Goal: Task Accomplishment & Management: Manage account settings

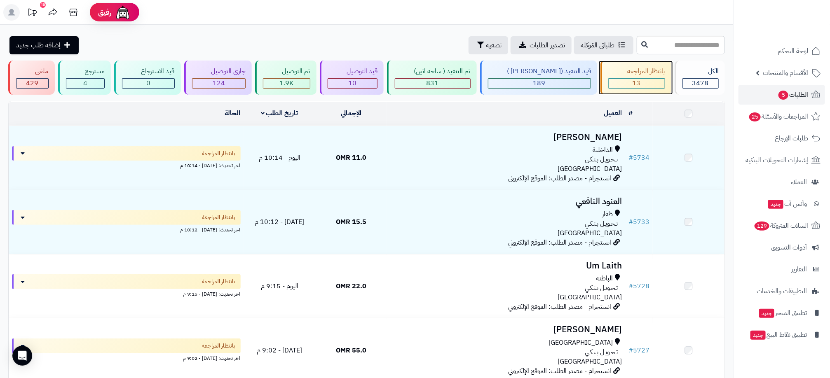
click at [644, 85] on div "13" at bounding box center [637, 83] width 56 height 9
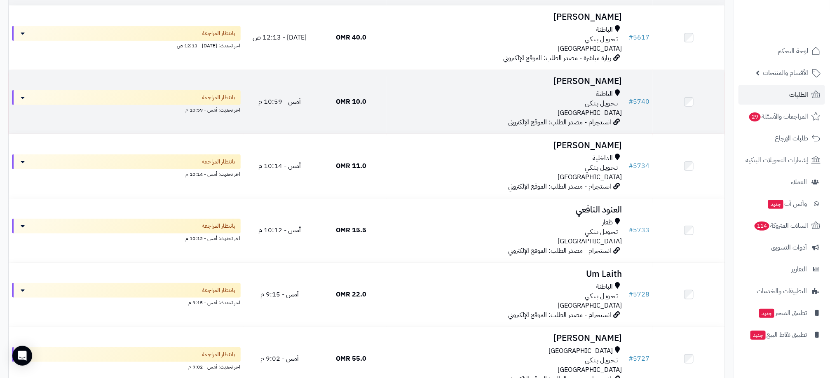
scroll to position [309, 0]
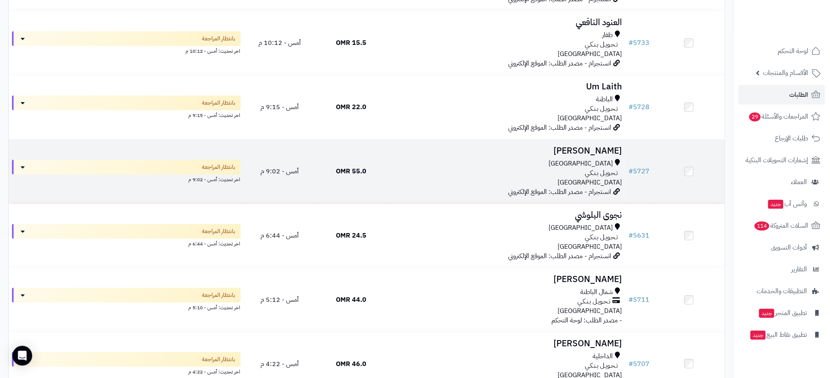
click at [425, 161] on div "[GEOGRAPHIC_DATA]" at bounding box center [506, 163] width 232 height 9
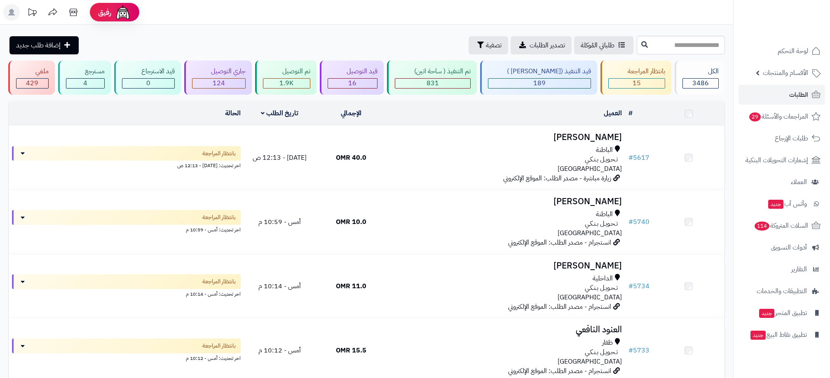
scroll to position [309, 0]
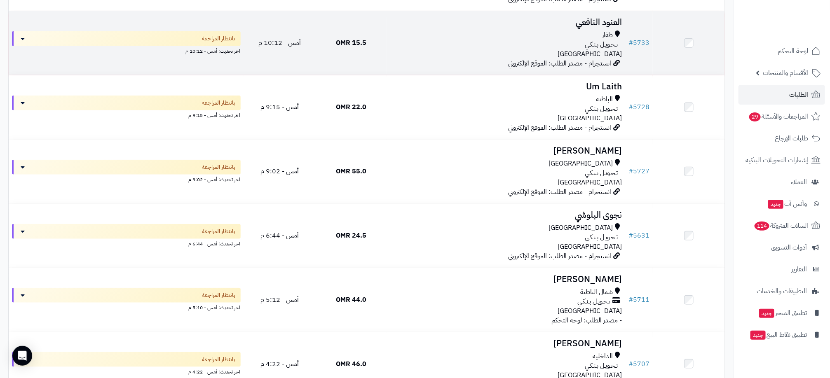
click at [533, 34] on div "ظفار" at bounding box center [506, 34] width 232 height 9
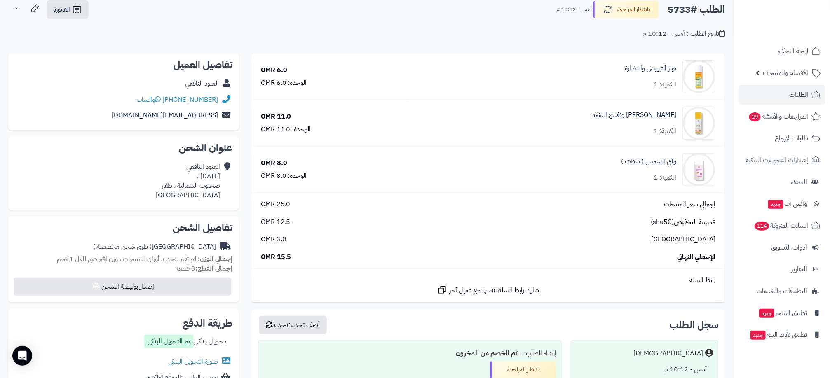
scroll to position [124, 0]
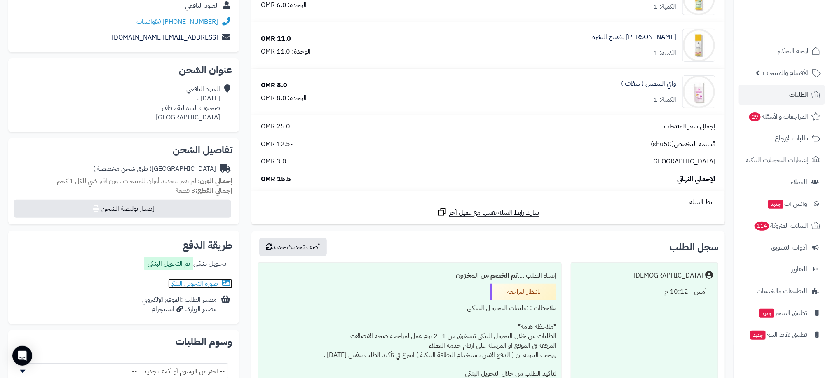
click at [207, 286] on link "صورة التحويل البنكى" at bounding box center [200, 284] width 64 height 10
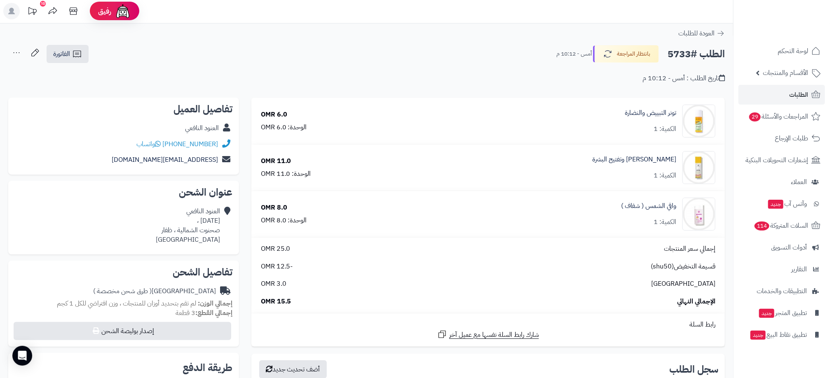
scroll to position [0, 0]
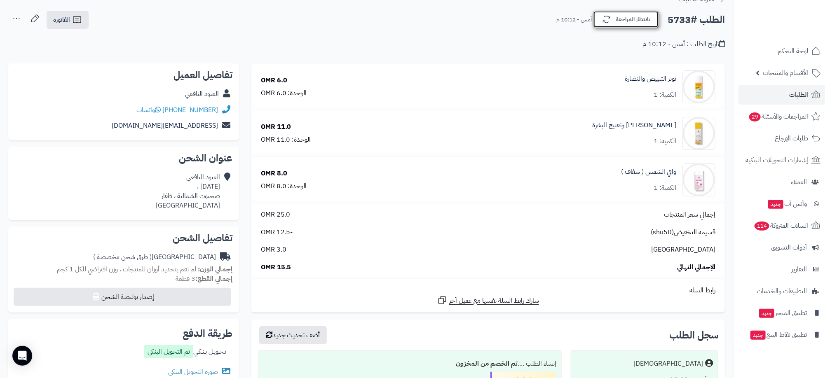
click at [630, 57] on div "**********" at bounding box center [366, 33] width 733 height 47
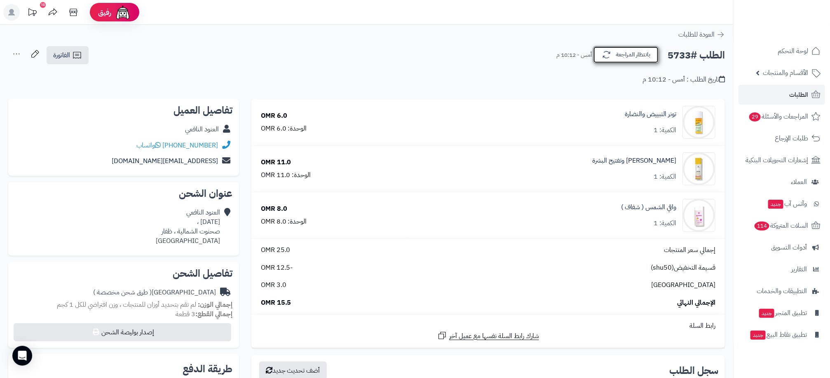
click at [632, 52] on button "بانتظار المراجعة" at bounding box center [626, 54] width 66 height 17
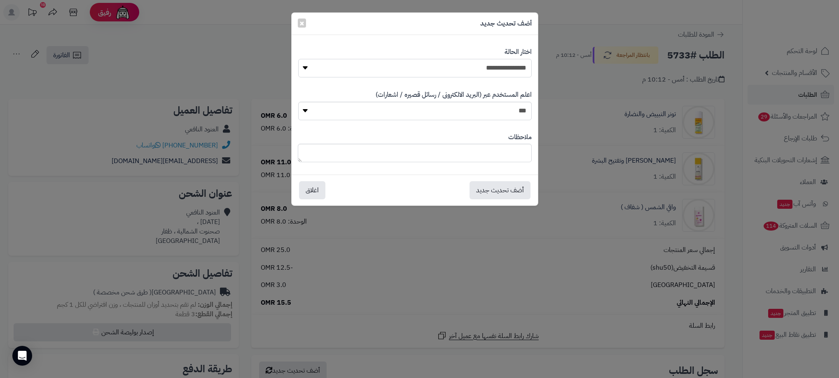
click at [513, 72] on select "**********" at bounding box center [415, 68] width 234 height 19
select select "**"
click at [298, 59] on select "**********" at bounding box center [415, 68] width 234 height 19
click at [515, 191] on button "أضف تحديث جديد" at bounding box center [500, 190] width 61 height 18
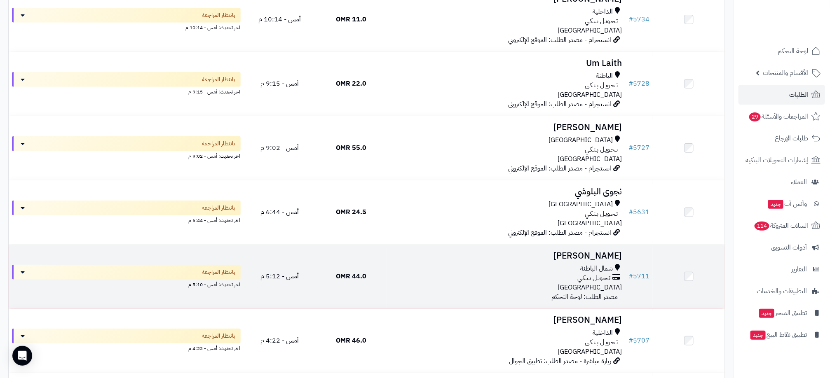
scroll to position [185, 0]
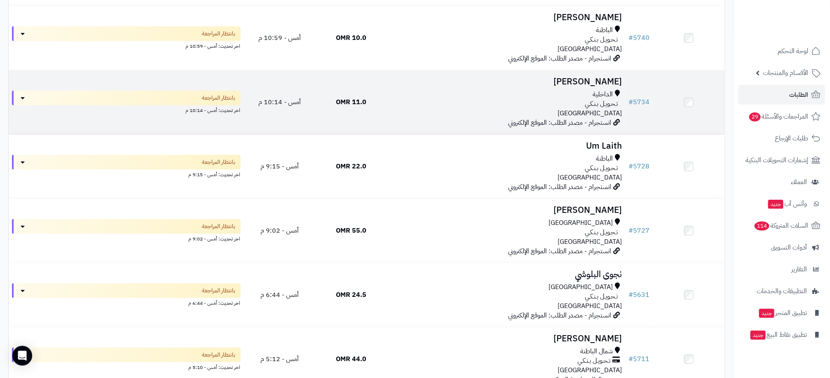
click at [434, 104] on div "تـحـويـل بـنـكـي" at bounding box center [506, 103] width 232 height 9
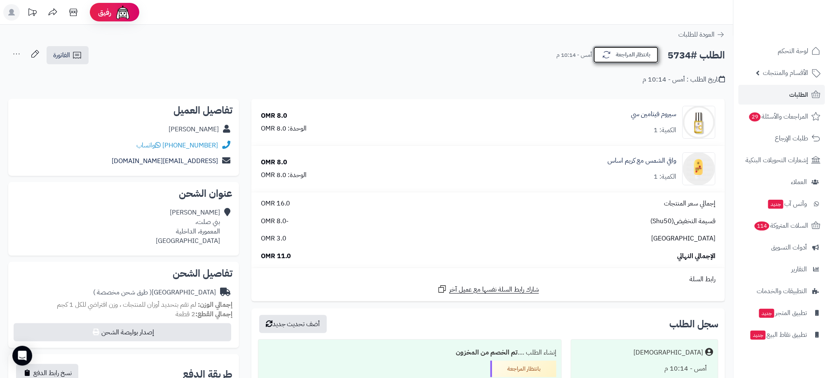
click at [620, 59] on button "بانتظار المراجعة" at bounding box center [626, 54] width 66 height 17
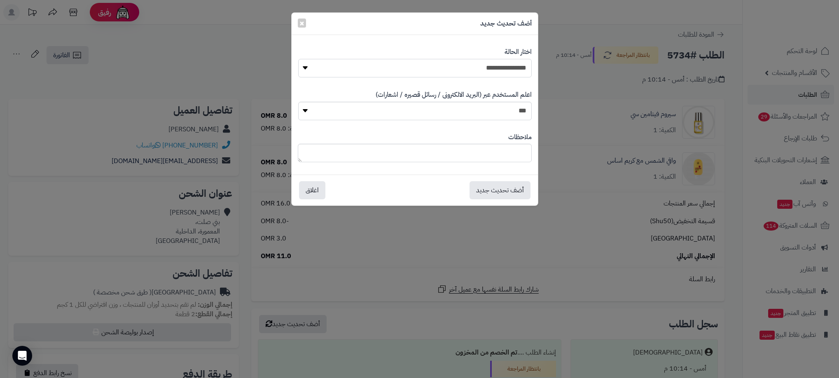
click at [503, 72] on select "**********" at bounding box center [415, 68] width 234 height 19
select select "**"
click at [298, 59] on select "**********" at bounding box center [415, 68] width 234 height 19
click at [510, 190] on button "أضف تحديث جديد" at bounding box center [500, 190] width 61 height 18
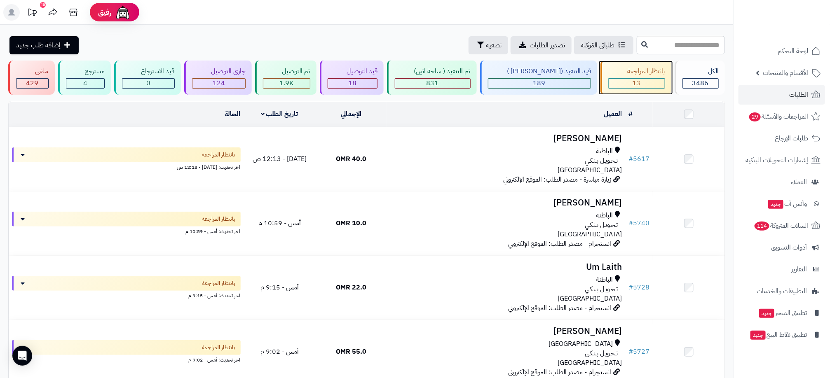
click at [627, 85] on div "13" at bounding box center [637, 83] width 56 height 9
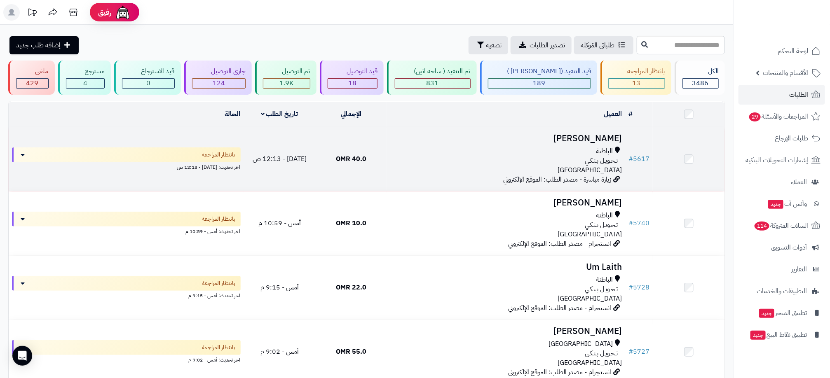
click at [444, 165] on div "الباطنة تـحـويـل بـنـكـي [GEOGRAPHIC_DATA]" at bounding box center [506, 161] width 232 height 28
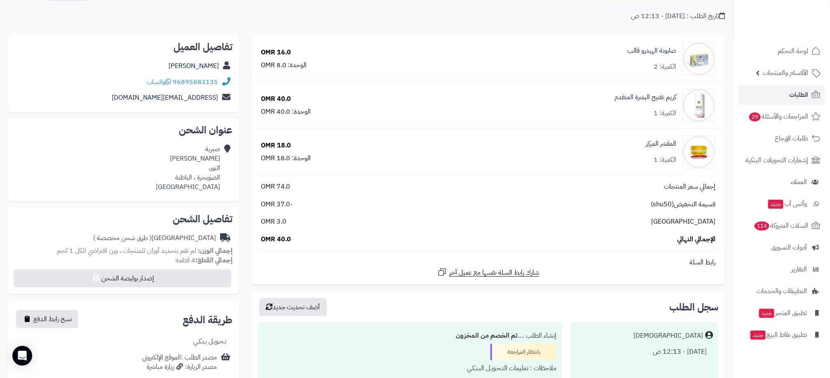
scroll to position [247, 0]
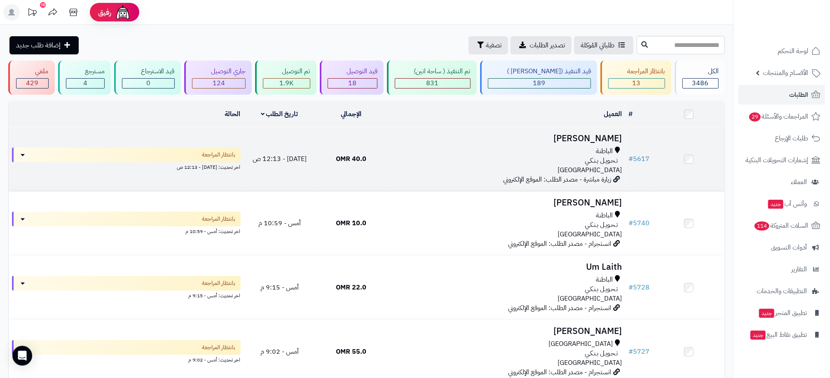
click at [390, 140] on td "صبرية الفارسي الباطنة تـحـويـل بـنـكـي عمان زيارة مباشرة - مصدر الطلب: الموقع ا…" at bounding box center [506, 159] width 238 height 64
click at [397, 148] on div "الباطنة" at bounding box center [506, 151] width 232 height 9
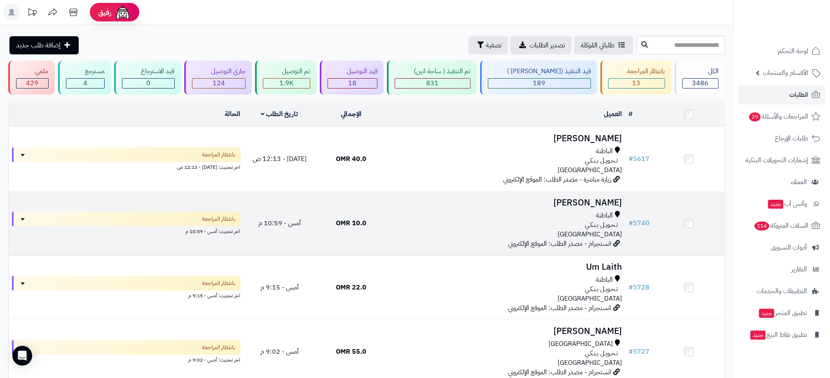
click at [397, 230] on div "الباطنة تـحـويـل بـنـكـي عمان" at bounding box center [506, 225] width 232 height 28
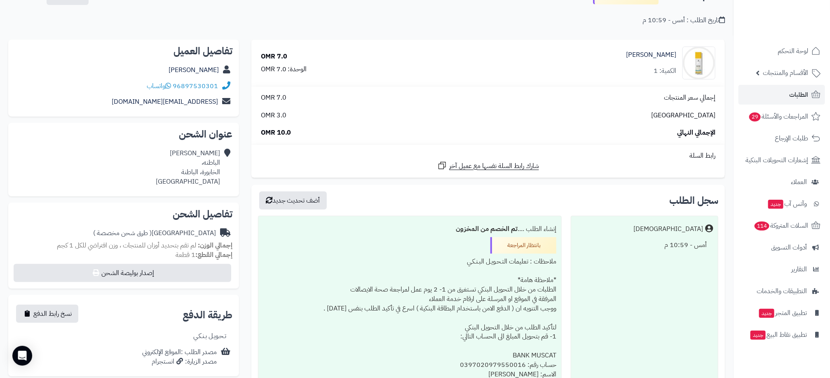
scroll to position [124, 0]
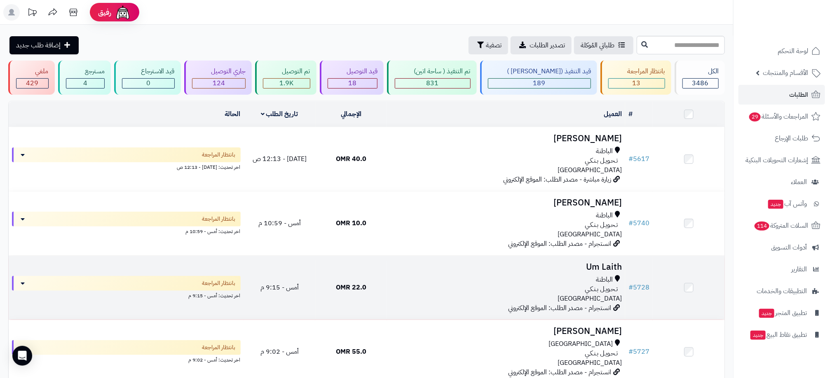
click at [391, 287] on div "تـحـويـل بـنـكـي" at bounding box center [506, 289] width 232 height 9
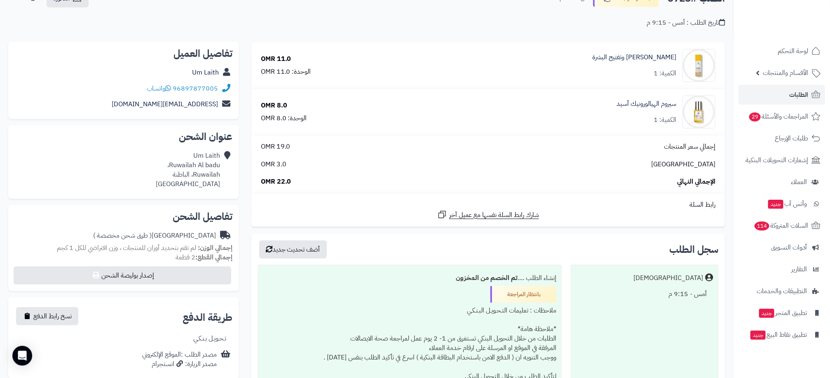
scroll to position [124, 0]
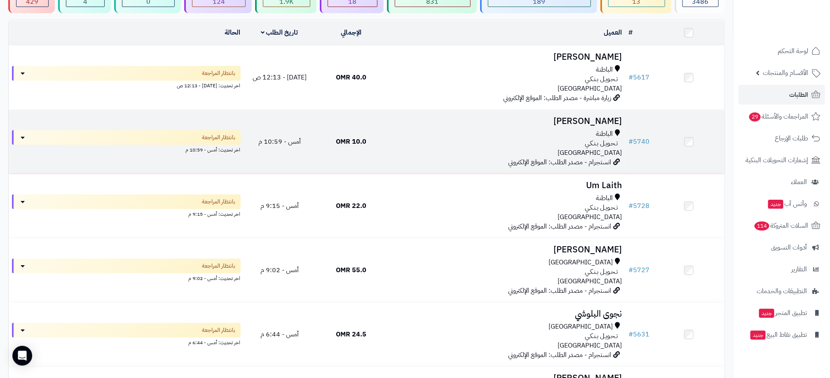
scroll to position [124, 0]
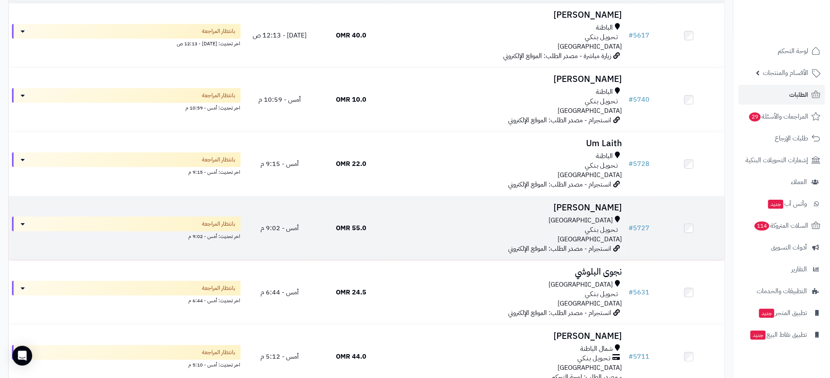
click at [426, 239] on div "[GEOGRAPHIC_DATA] تـحـويـل بـنـكـي [GEOGRAPHIC_DATA]" at bounding box center [506, 230] width 232 height 28
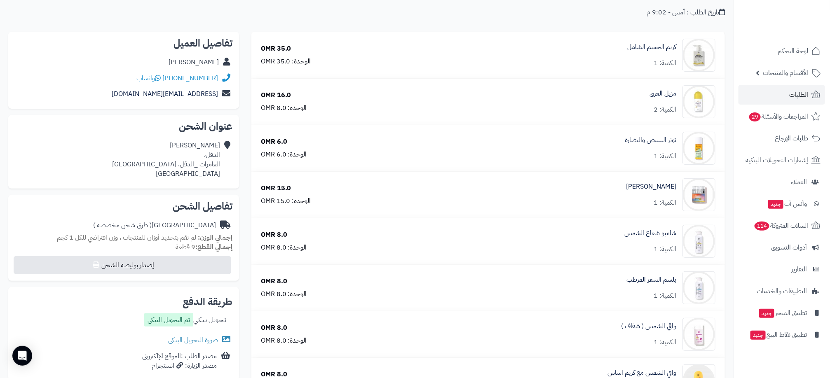
scroll to position [124, 0]
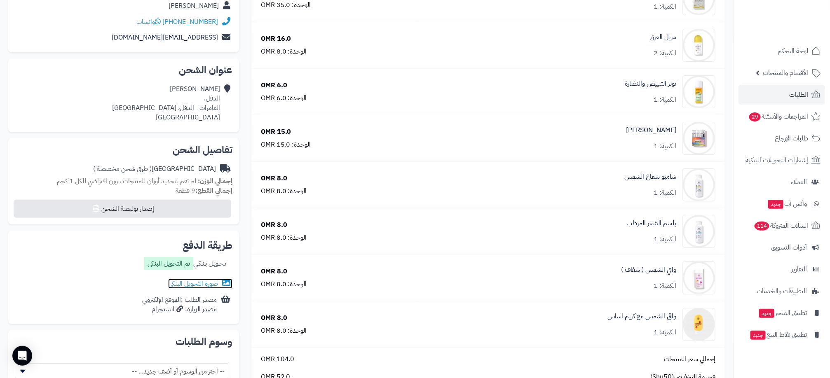
click at [203, 281] on link "صورة التحويل البنكى" at bounding box center [200, 284] width 64 height 10
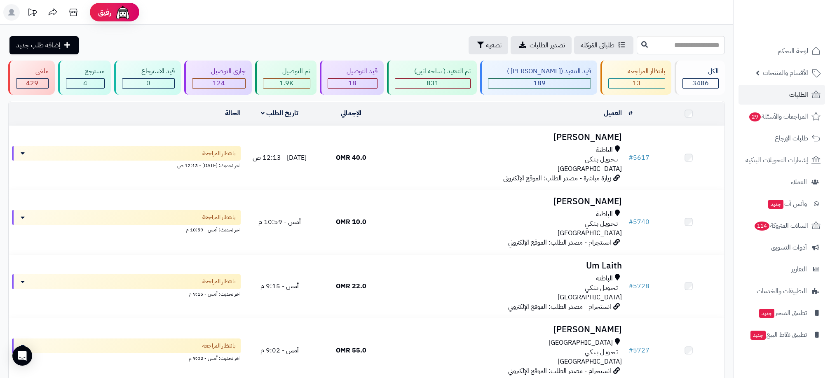
scroll to position [115, 0]
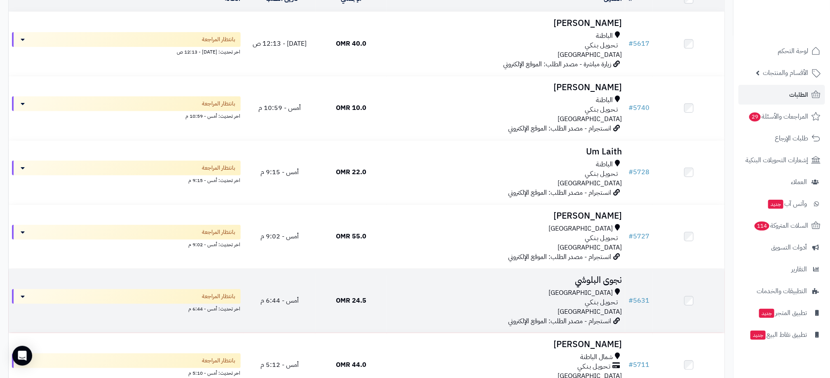
click at [403, 296] on div "[GEOGRAPHIC_DATA]" at bounding box center [506, 292] width 232 height 9
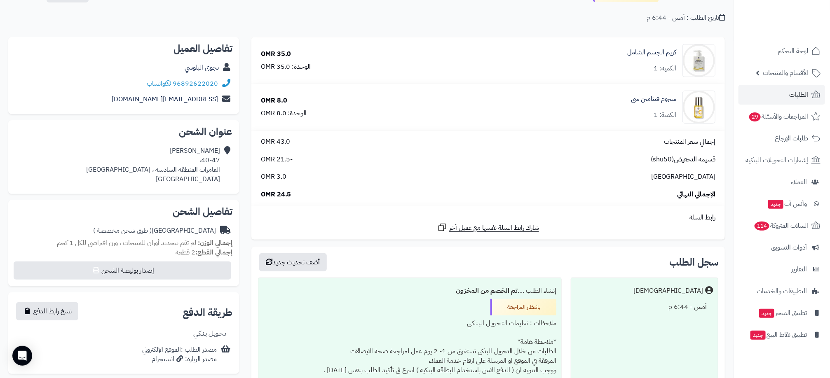
scroll to position [185, 0]
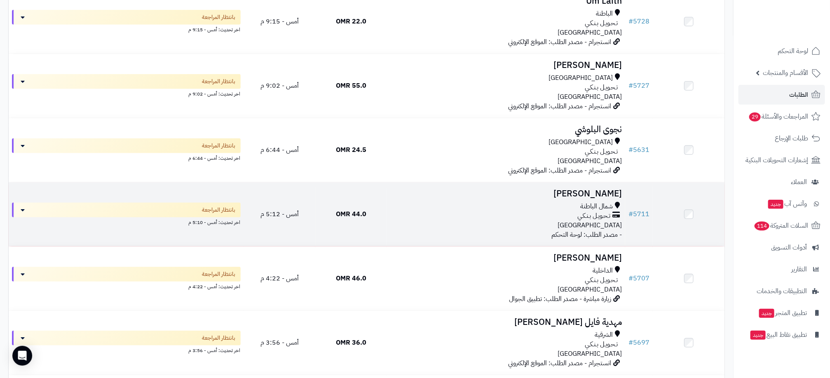
scroll to position [285, 0]
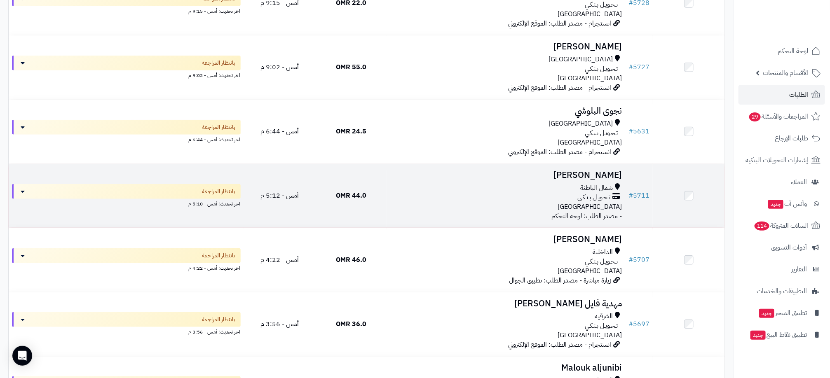
click at [404, 201] on div "تـحـويـل بـنـكـي" at bounding box center [506, 197] width 232 height 9
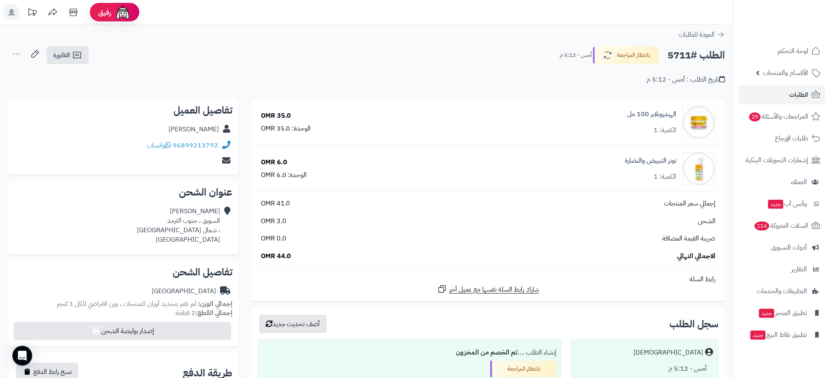
scroll to position [225, 0]
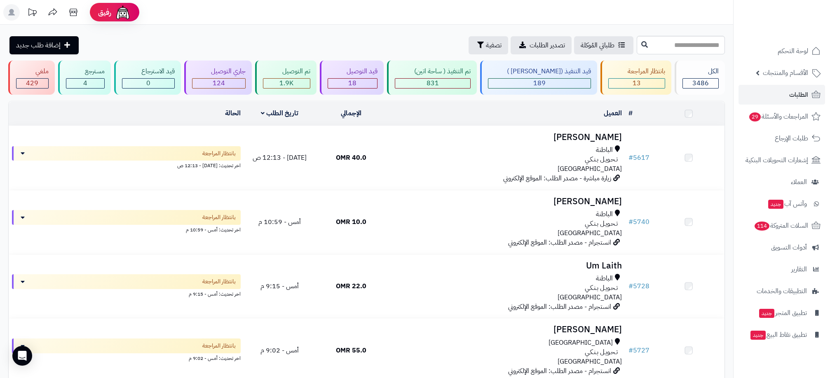
scroll to position [284, 0]
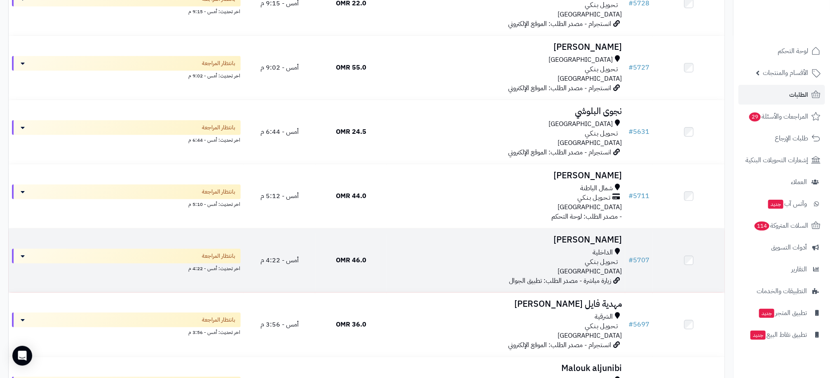
click at [500, 252] on div "الداخلية" at bounding box center [506, 252] width 232 height 9
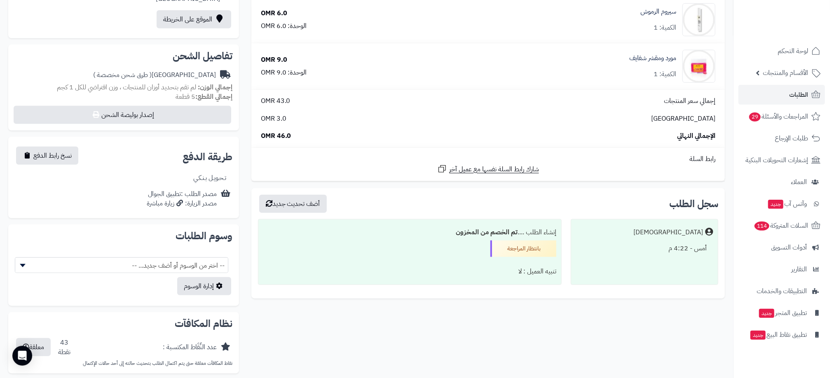
scroll to position [247, 0]
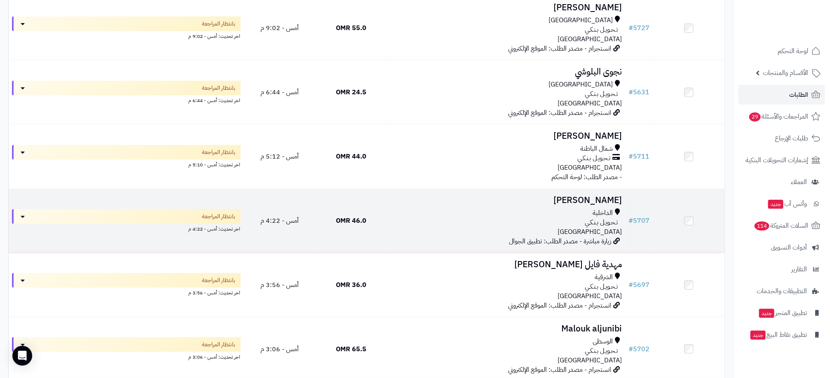
scroll to position [345, 0]
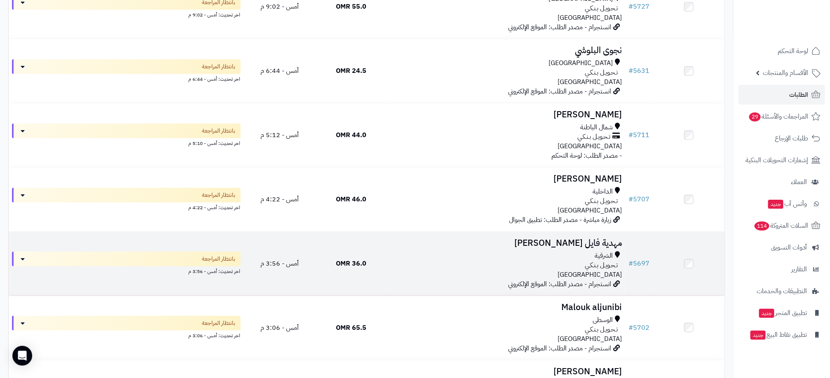
click at [509, 267] on div "تـحـويـل بـنـكـي" at bounding box center [506, 265] width 232 height 9
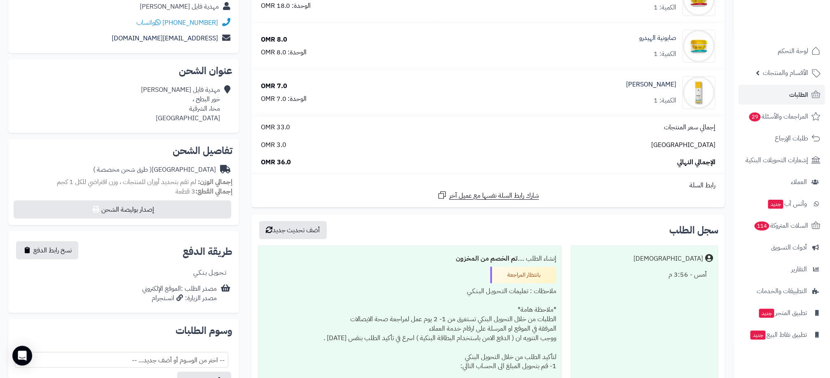
scroll to position [124, 0]
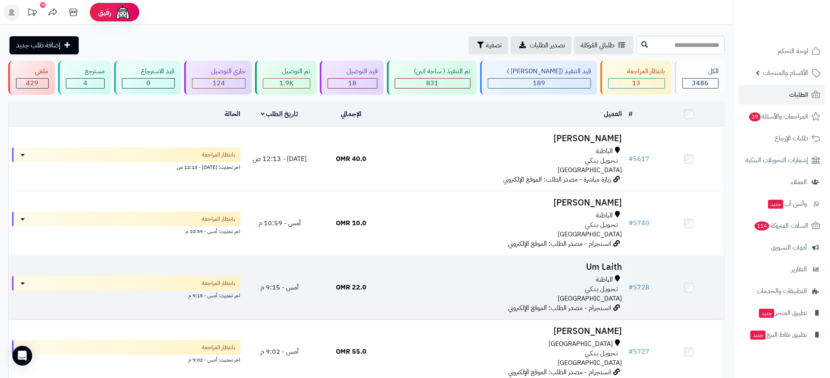
scroll to position [62, 0]
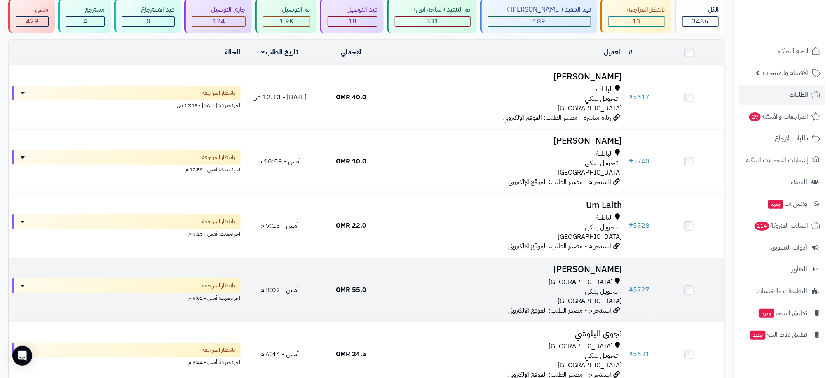
click at [422, 292] on div "تـحـويـل بـنـكـي" at bounding box center [506, 291] width 232 height 9
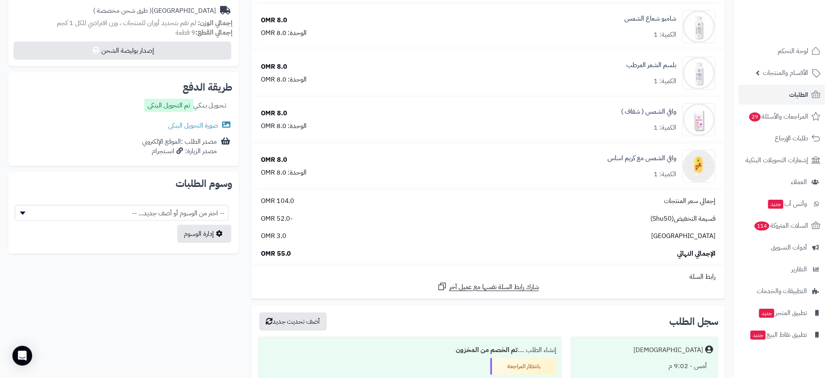
scroll to position [185, 0]
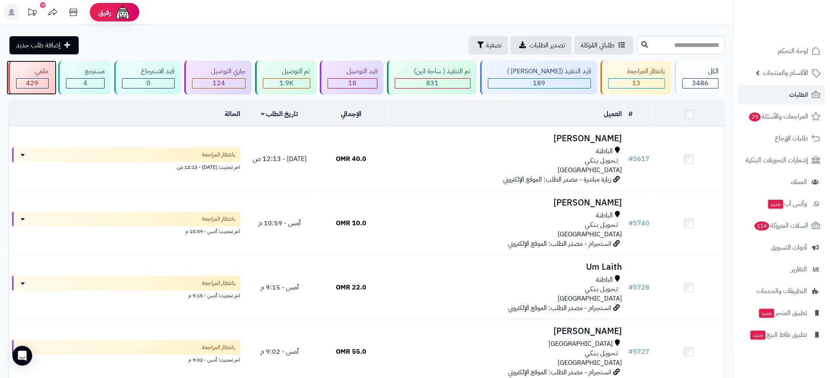
click at [43, 88] on div "429" at bounding box center [32, 83] width 32 height 9
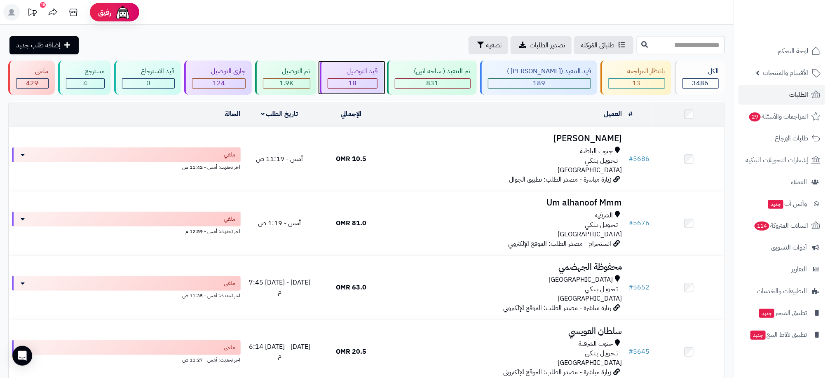
click at [356, 82] on span "18" at bounding box center [352, 83] width 8 height 10
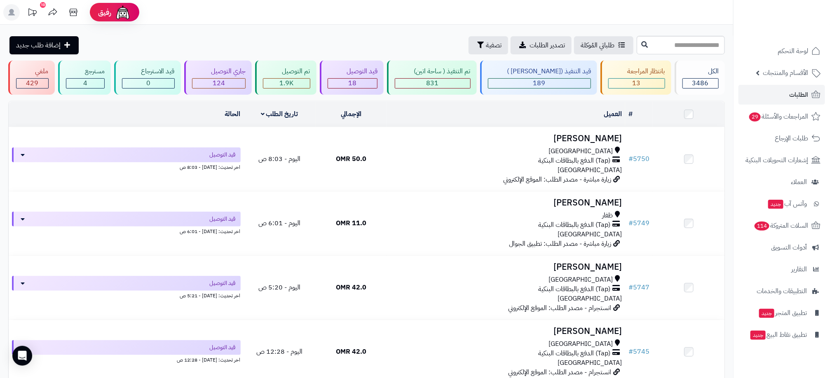
scroll to position [550, 0]
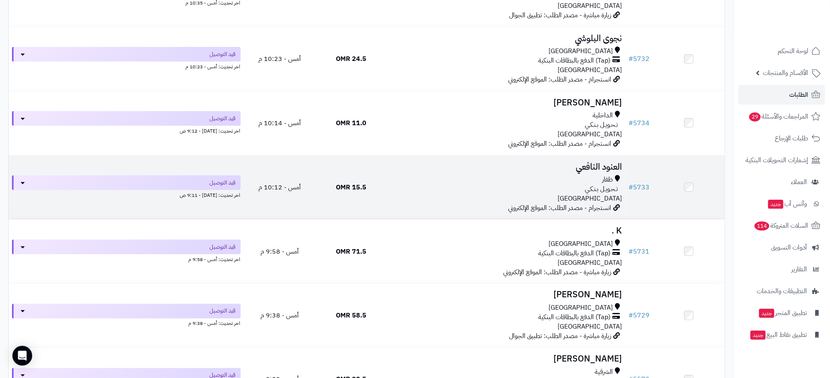
click at [474, 180] on div "ظفار" at bounding box center [506, 179] width 232 height 9
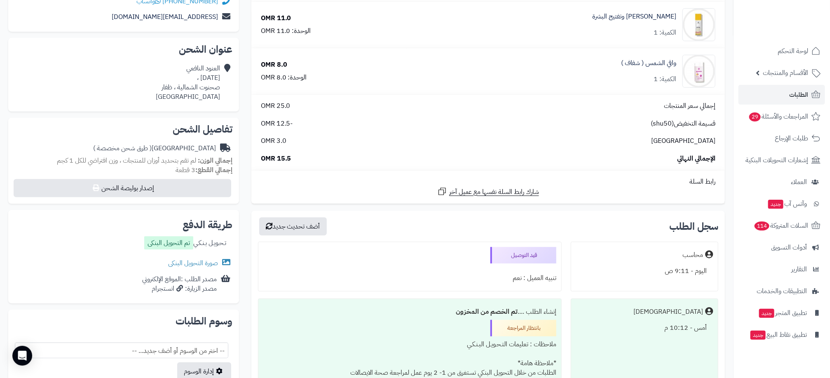
scroll to position [185, 0]
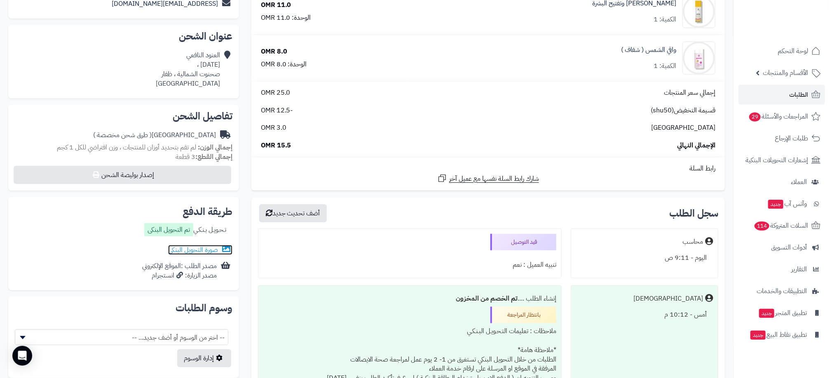
click at [194, 252] on link "صورة التحويل البنكى" at bounding box center [200, 250] width 64 height 10
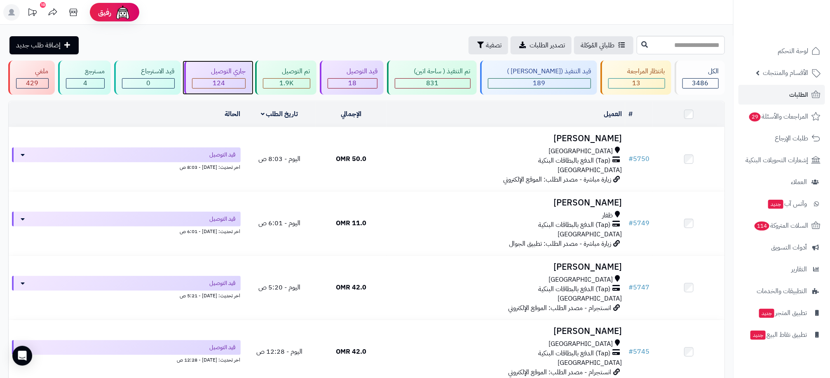
click at [246, 82] on div "124" at bounding box center [218, 83] width 53 height 9
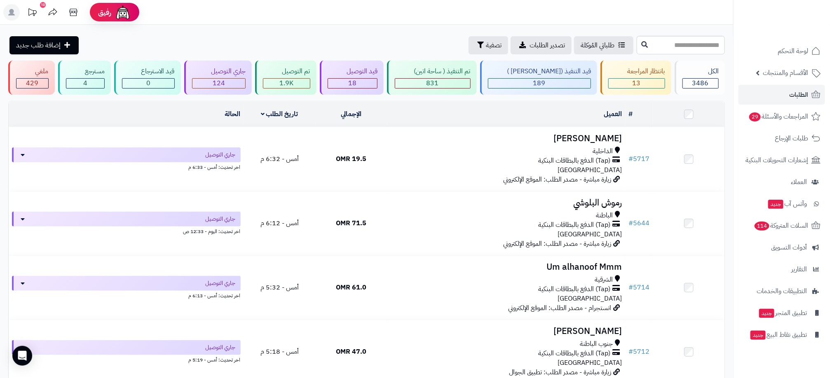
scroll to position [485, 0]
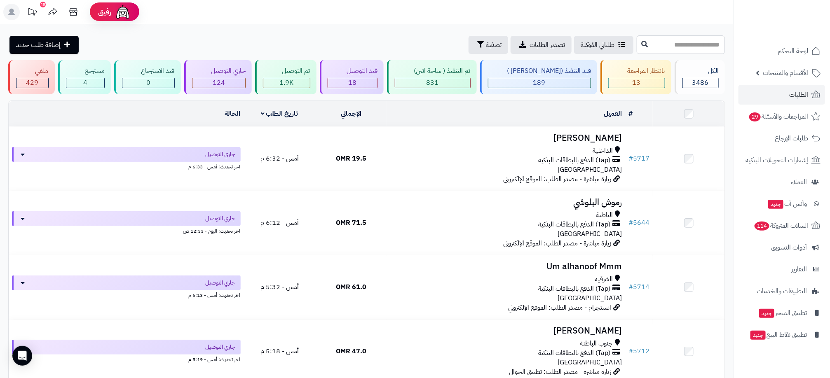
scroll to position [0, 0]
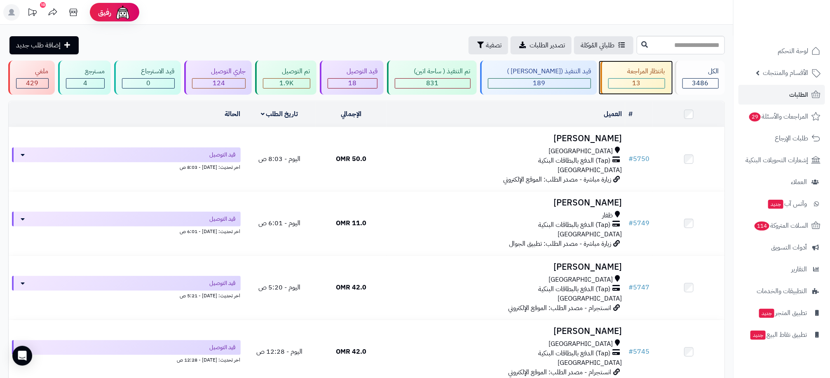
click at [637, 77] on div "بانتظار المراجعة 13" at bounding box center [635, 78] width 71 height 34
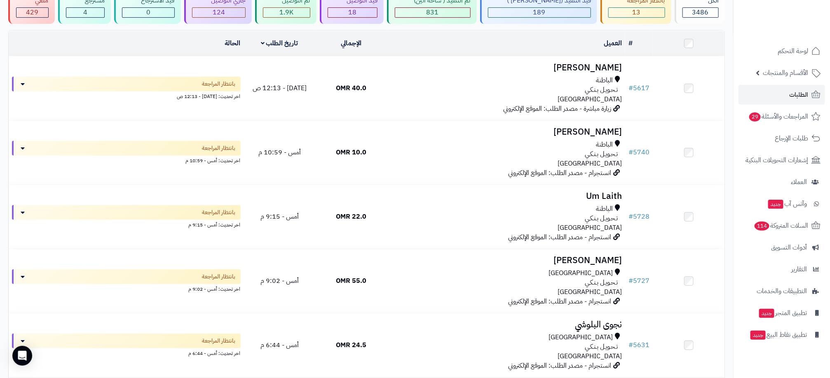
scroll to position [50, 0]
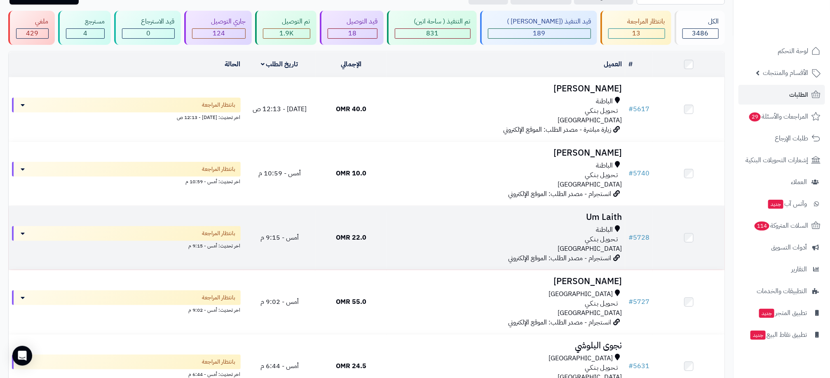
click at [384, 243] on td "22.0 OMR" at bounding box center [351, 238] width 72 height 64
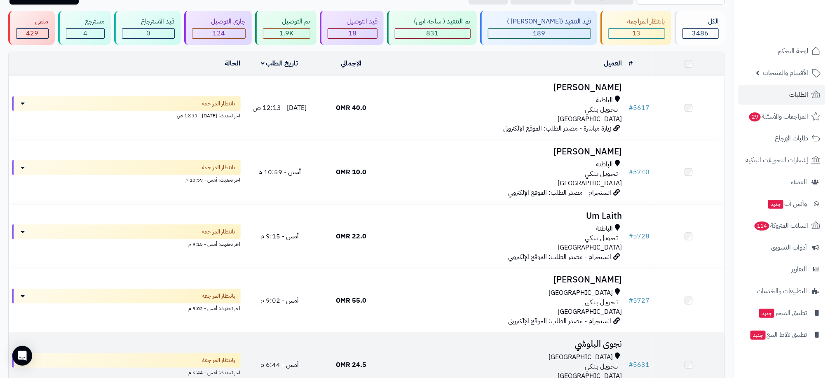
scroll to position [50, 0]
